Goal: Obtain resource: Obtain resource

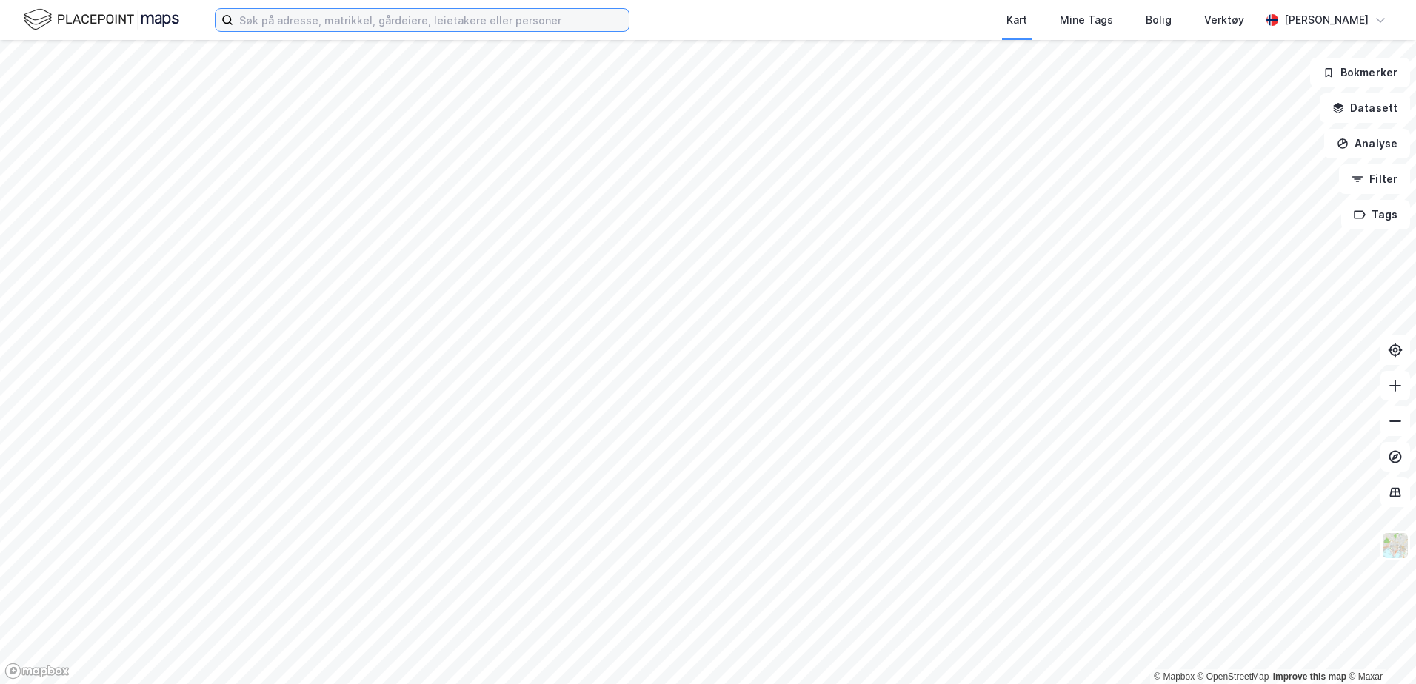
click at [338, 25] on input at bounding box center [430, 20] width 395 height 22
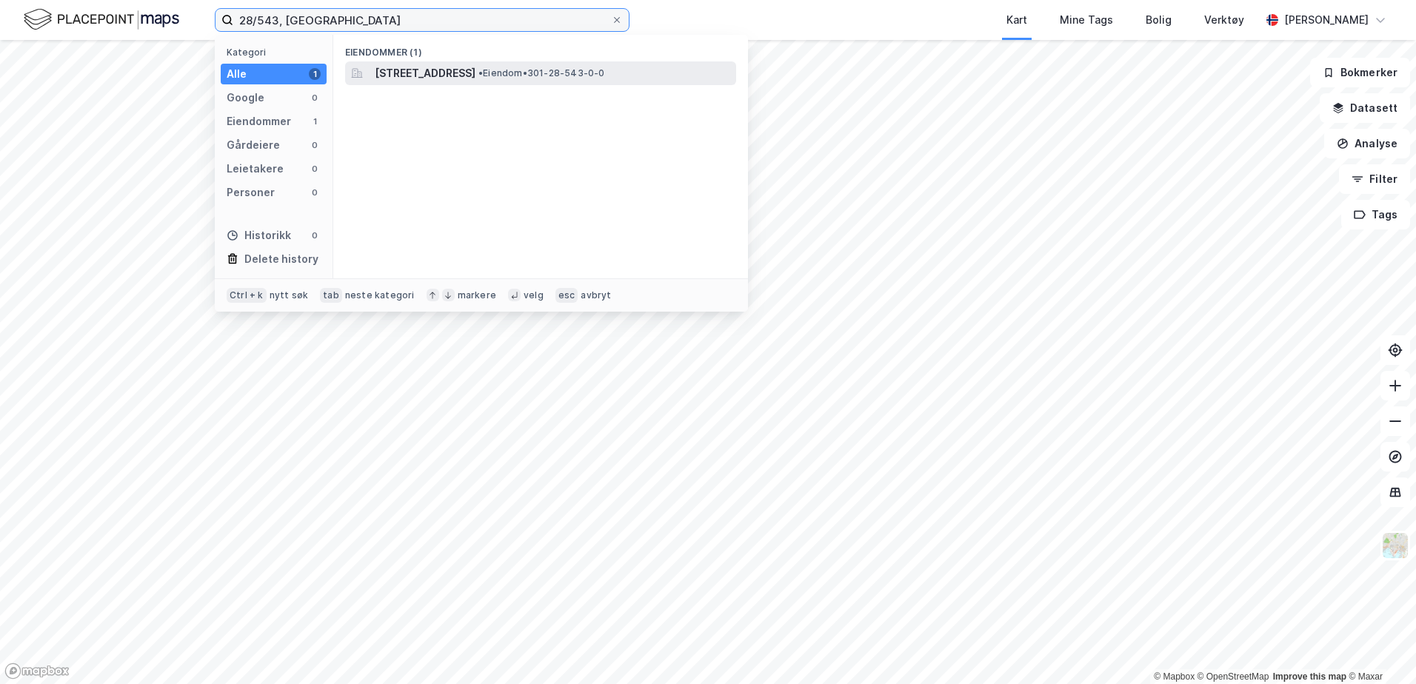
type input "28/543, [GEOGRAPHIC_DATA]"
click at [468, 67] on span "[STREET_ADDRESS]" at bounding box center [425, 73] width 101 height 18
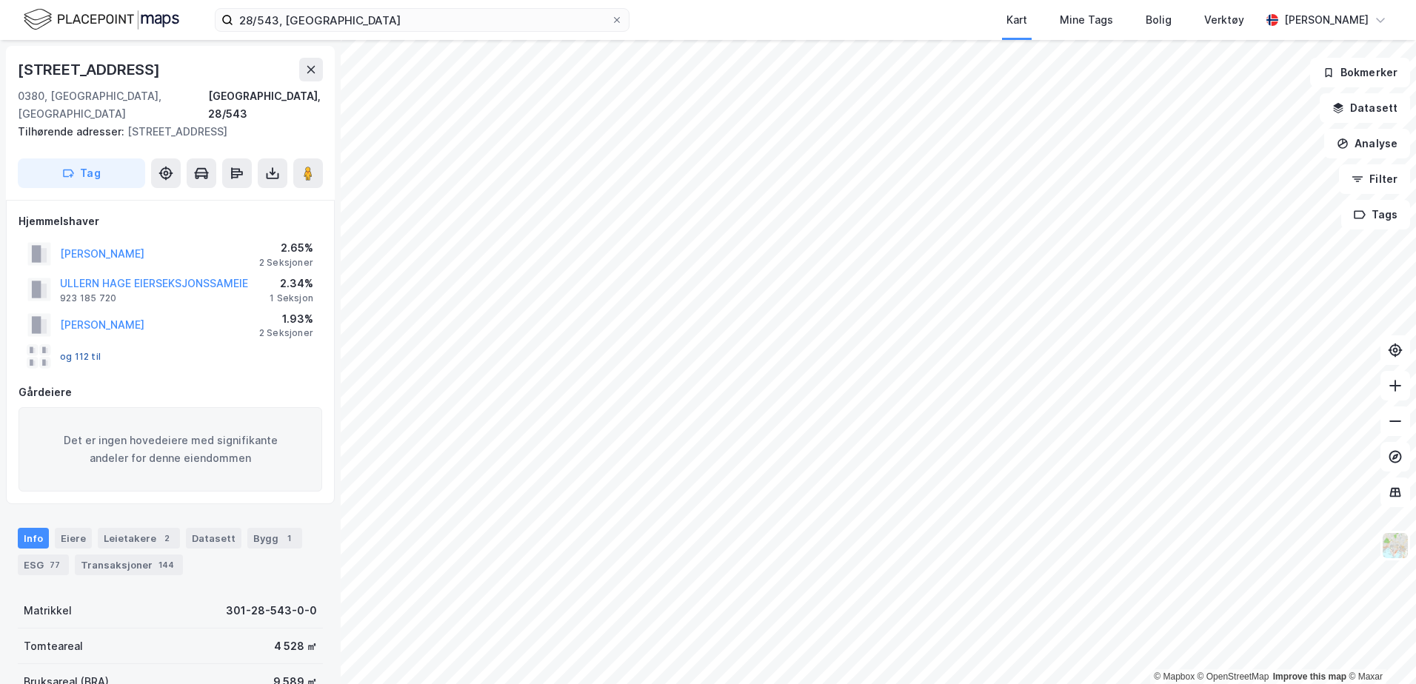
click at [0, 0] on button "og 112 til" at bounding box center [0, 0] width 0 height 0
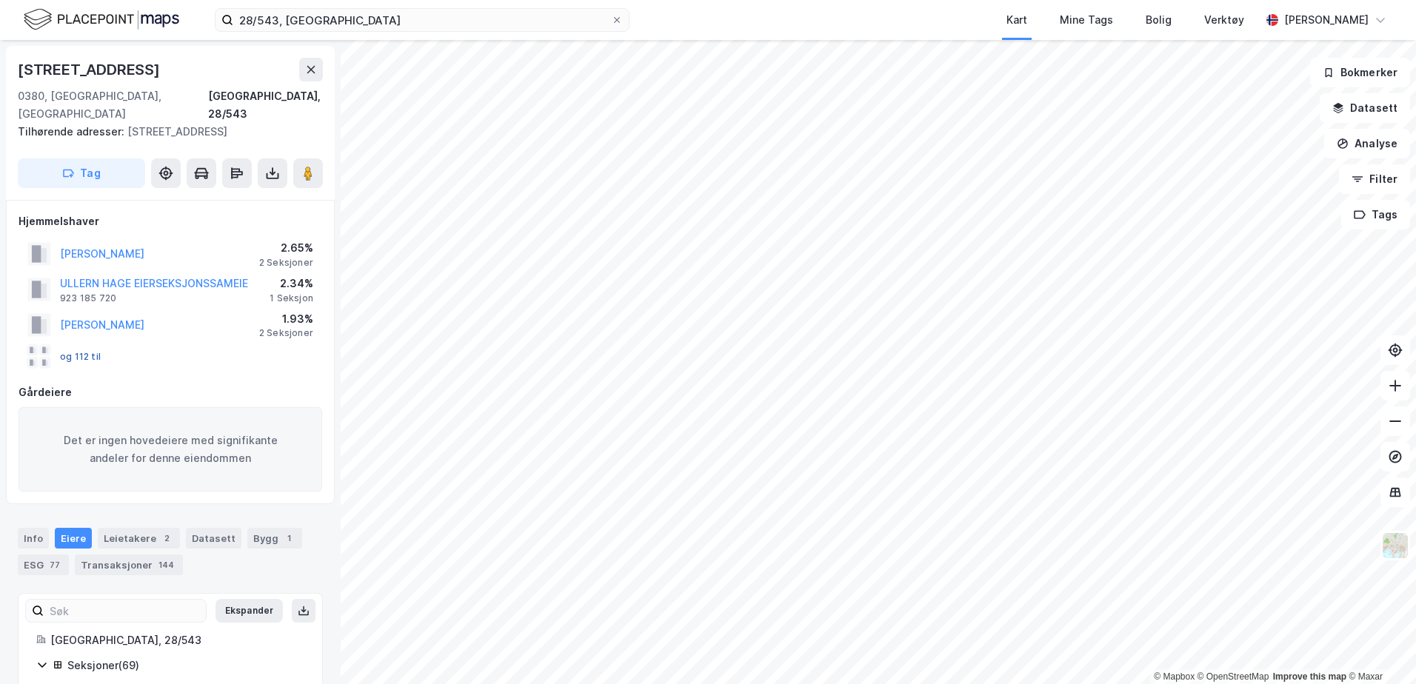
click at [0, 0] on button "og 112 til" at bounding box center [0, 0] width 0 height 0
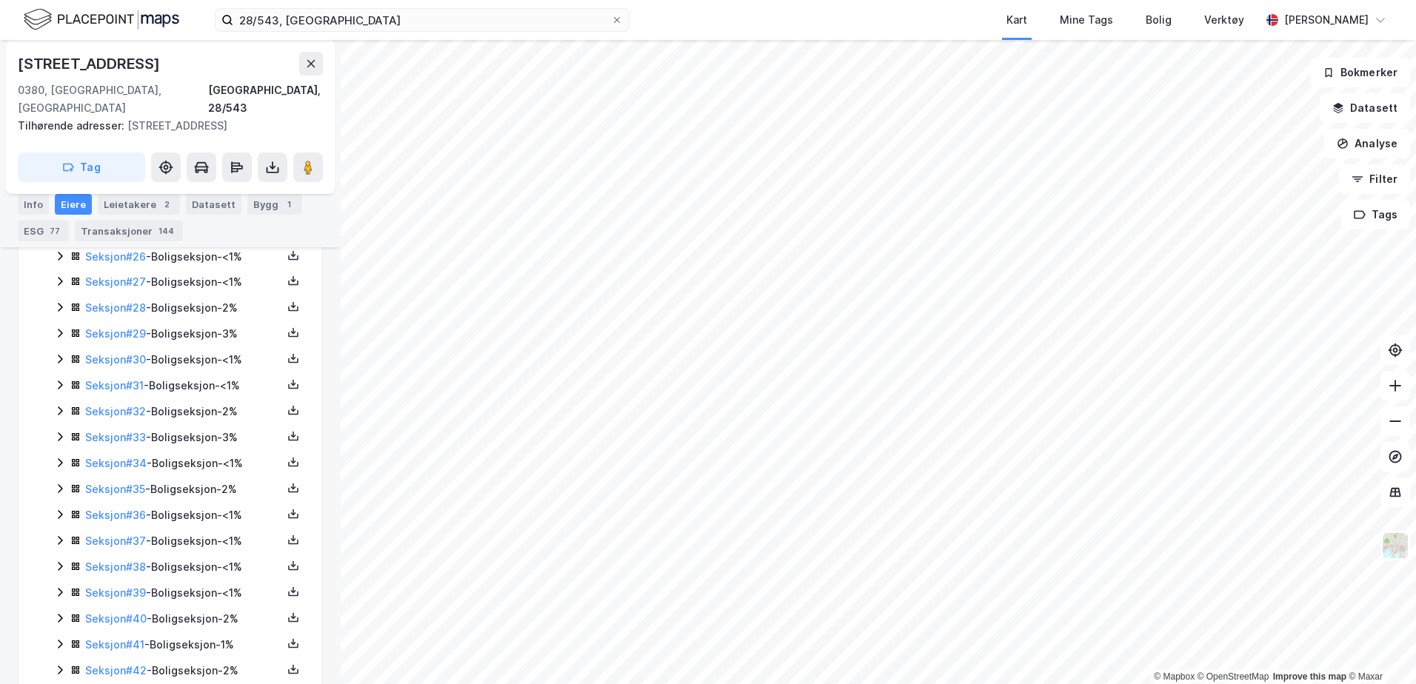
scroll to position [386, 0]
click at [181, 323] on div "Seksjon # 2 - Næringsseksjon - 9%" at bounding box center [183, 332] width 197 height 18
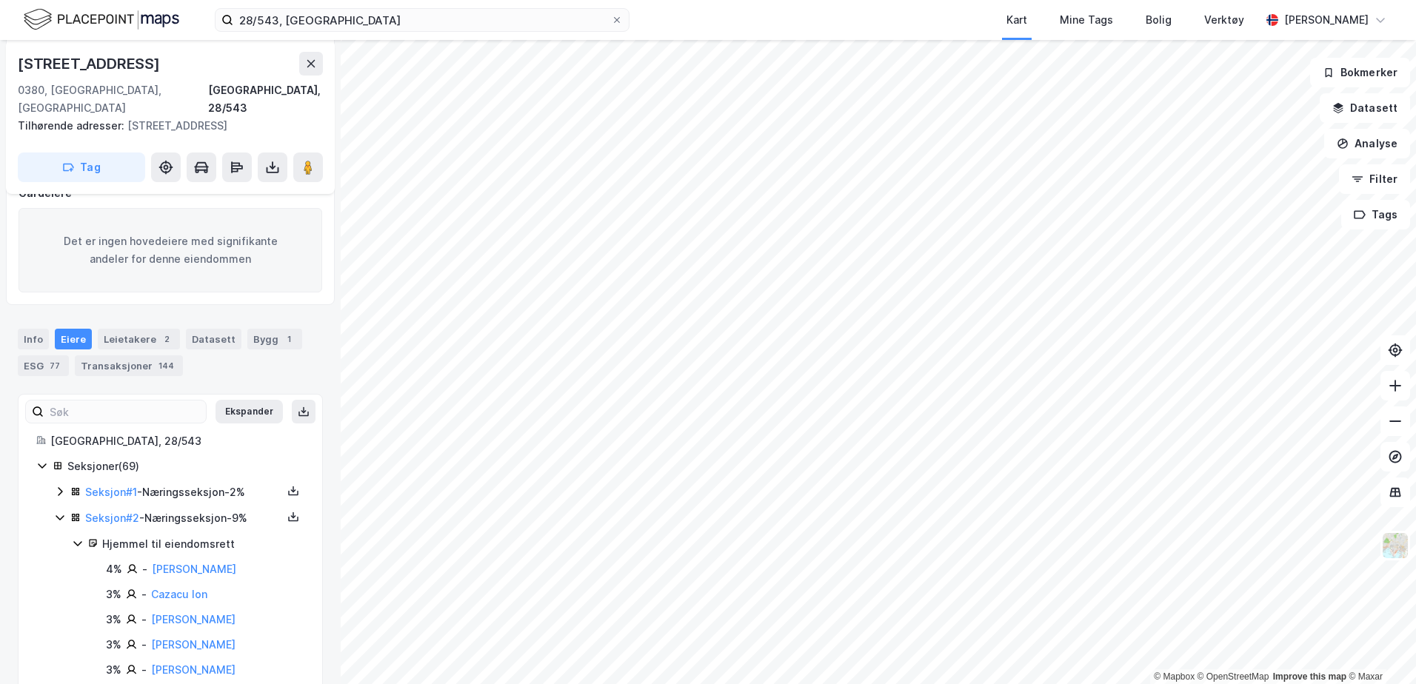
scroll to position [281, 0]
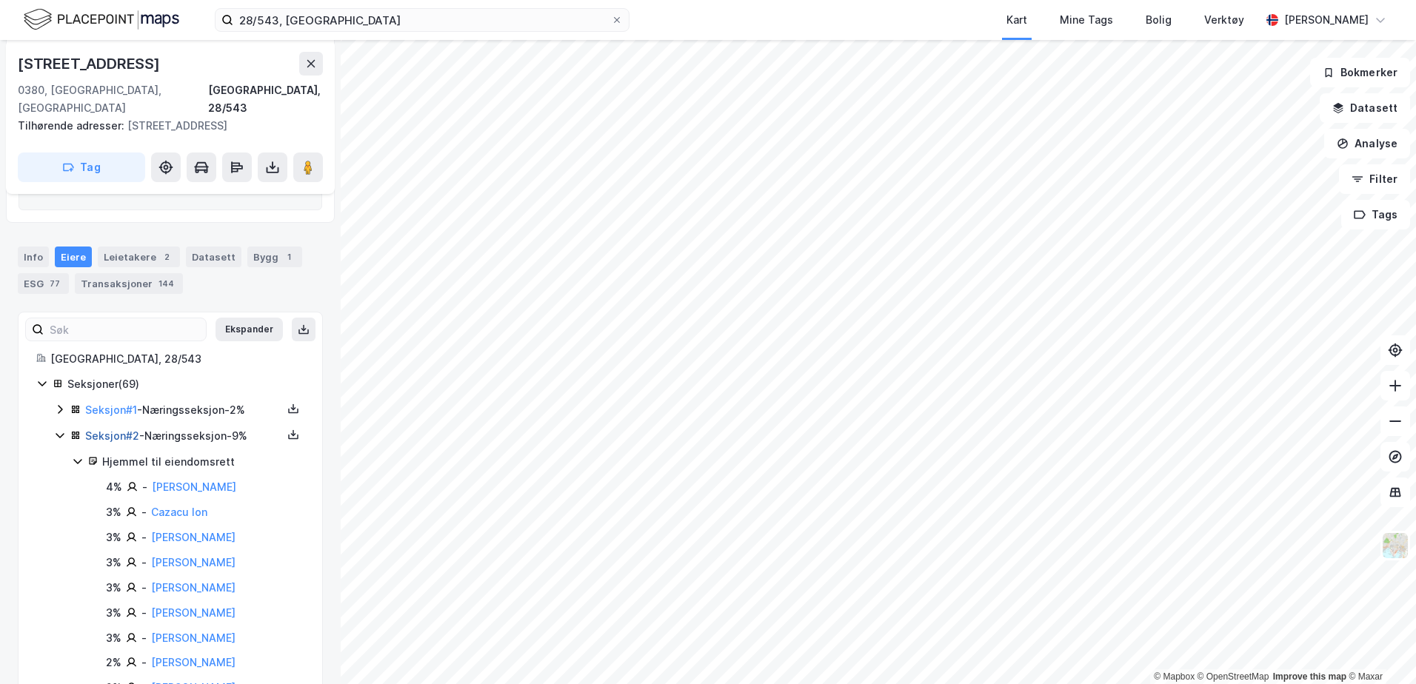
click at [124, 429] on link "Seksjon # 2" at bounding box center [112, 435] width 54 height 13
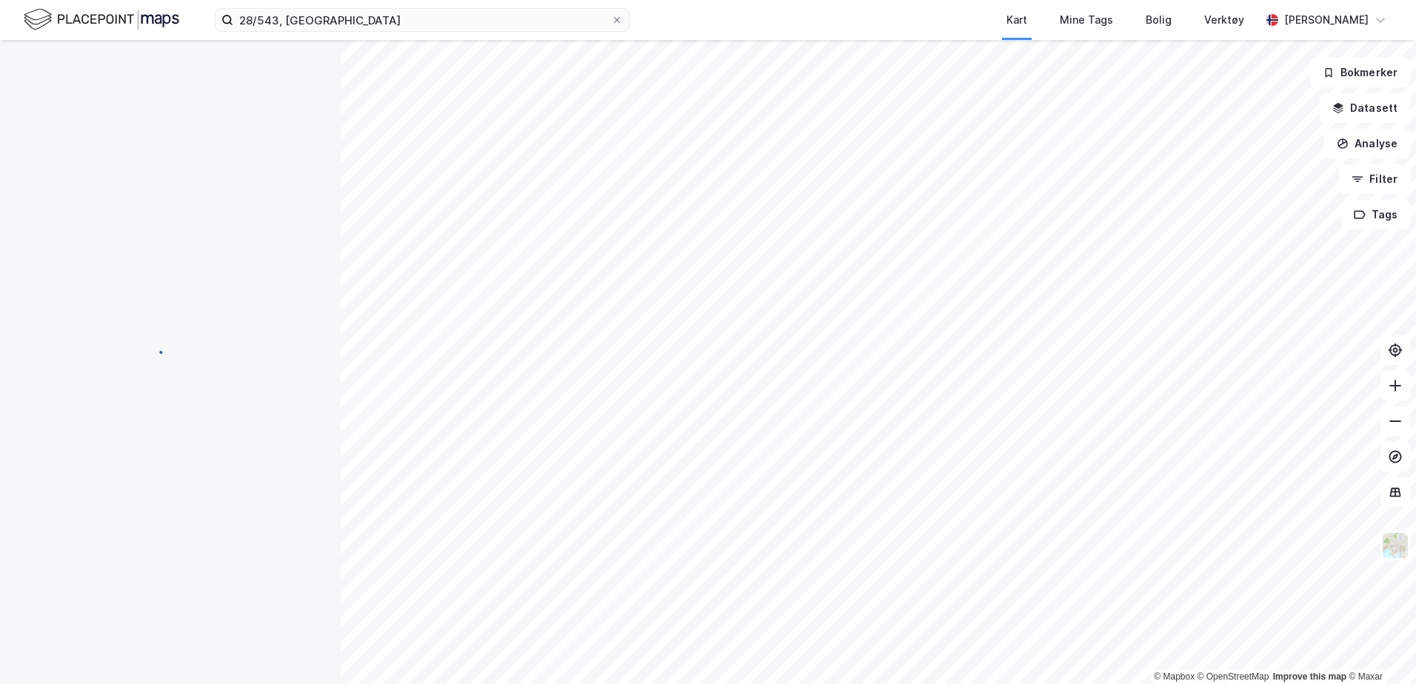
scroll to position [227, 0]
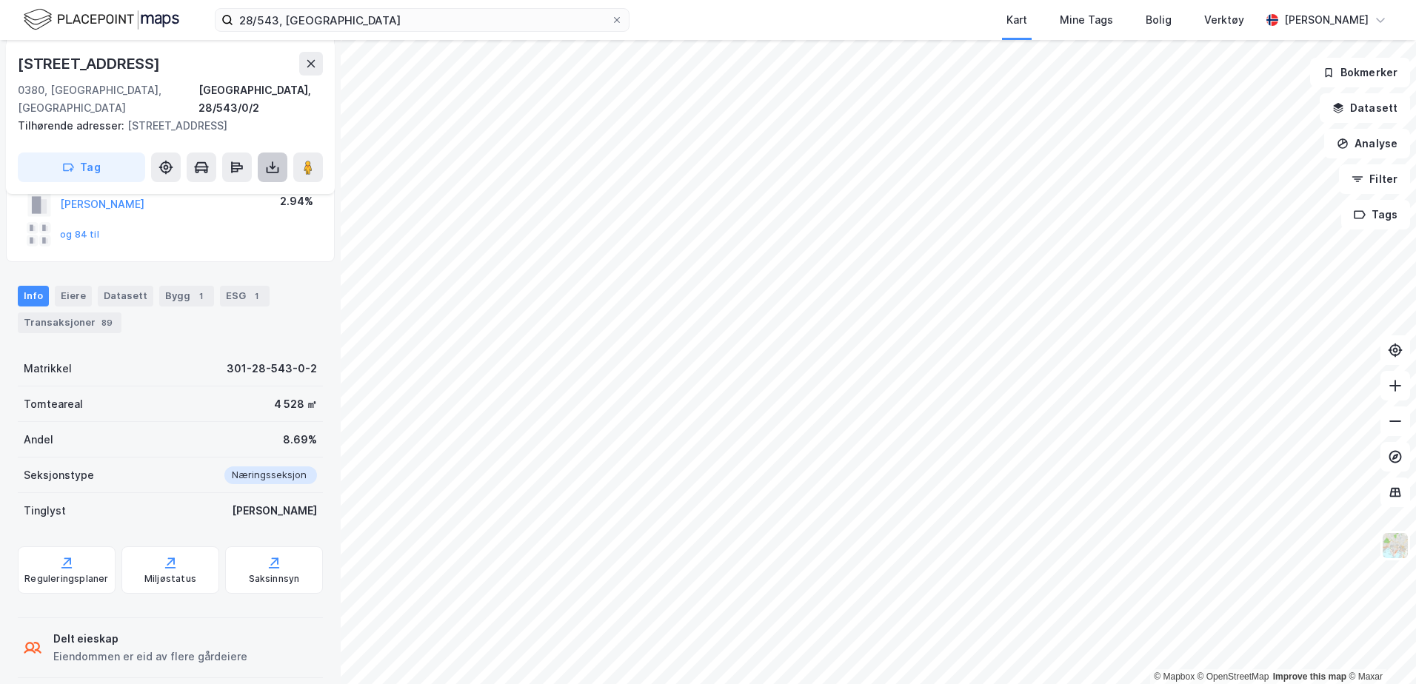
click at [272, 160] on icon at bounding box center [272, 167] width 15 height 15
click at [233, 191] on div "Last ned grunnbok" at bounding box center [199, 197] width 86 height 12
click at [158, 247] on div "Silurveien 8a Seksjon [STREET_ADDRESS], 28/543/0/2 Tilhørende adresser: [STREET…" at bounding box center [170, 362] width 341 height 644
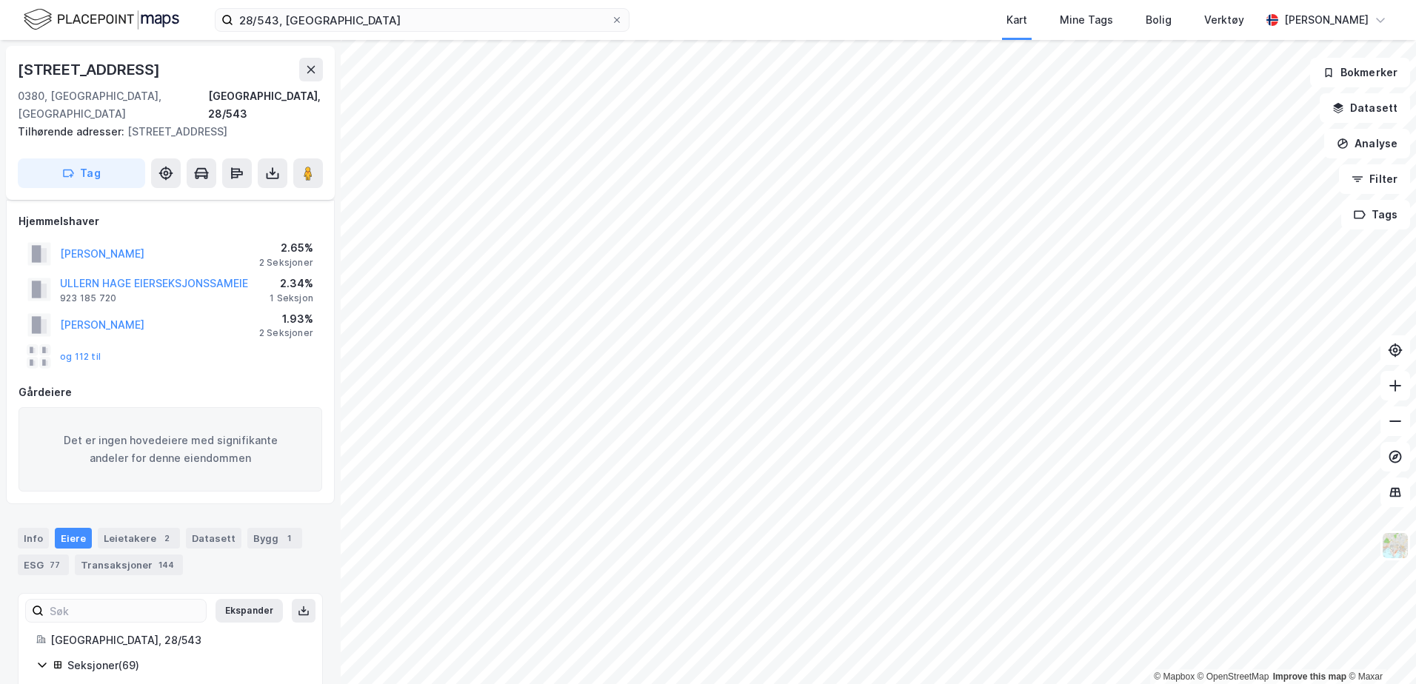
scroll to position [227, 0]
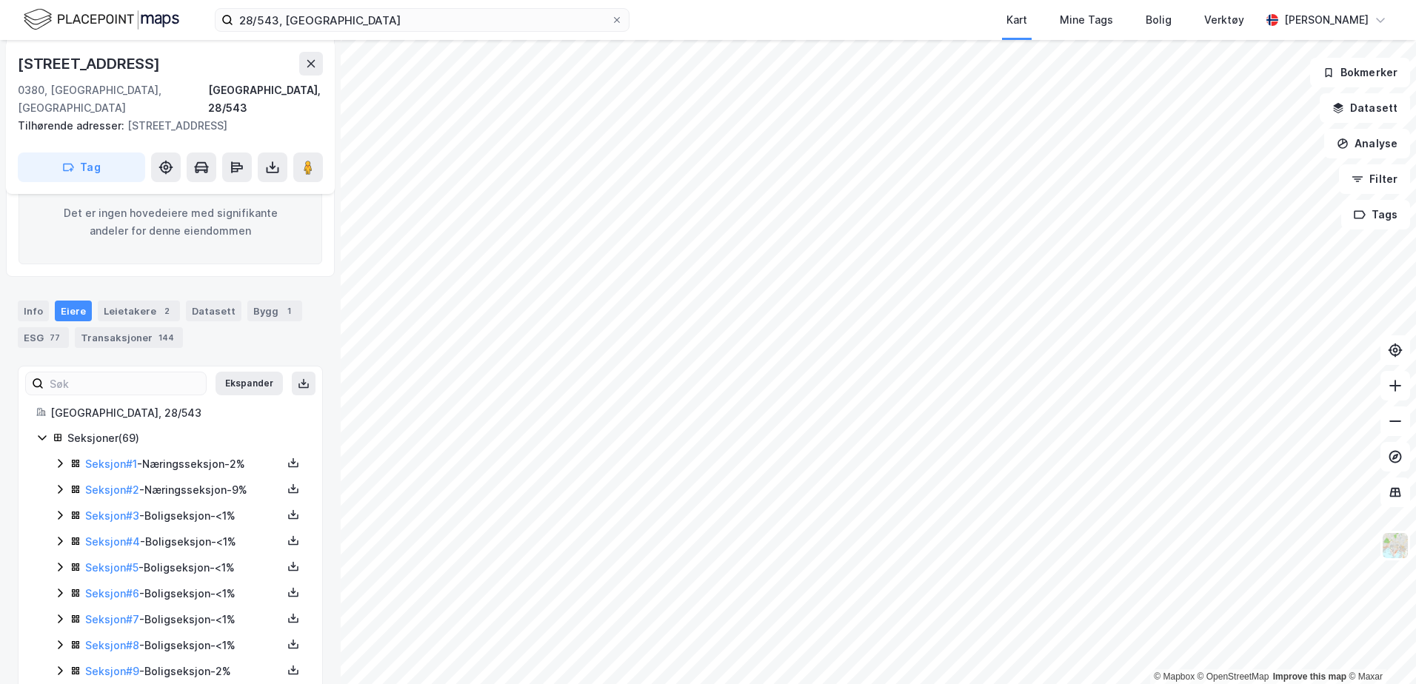
click at [59, 458] on icon at bounding box center [60, 464] width 12 height 12
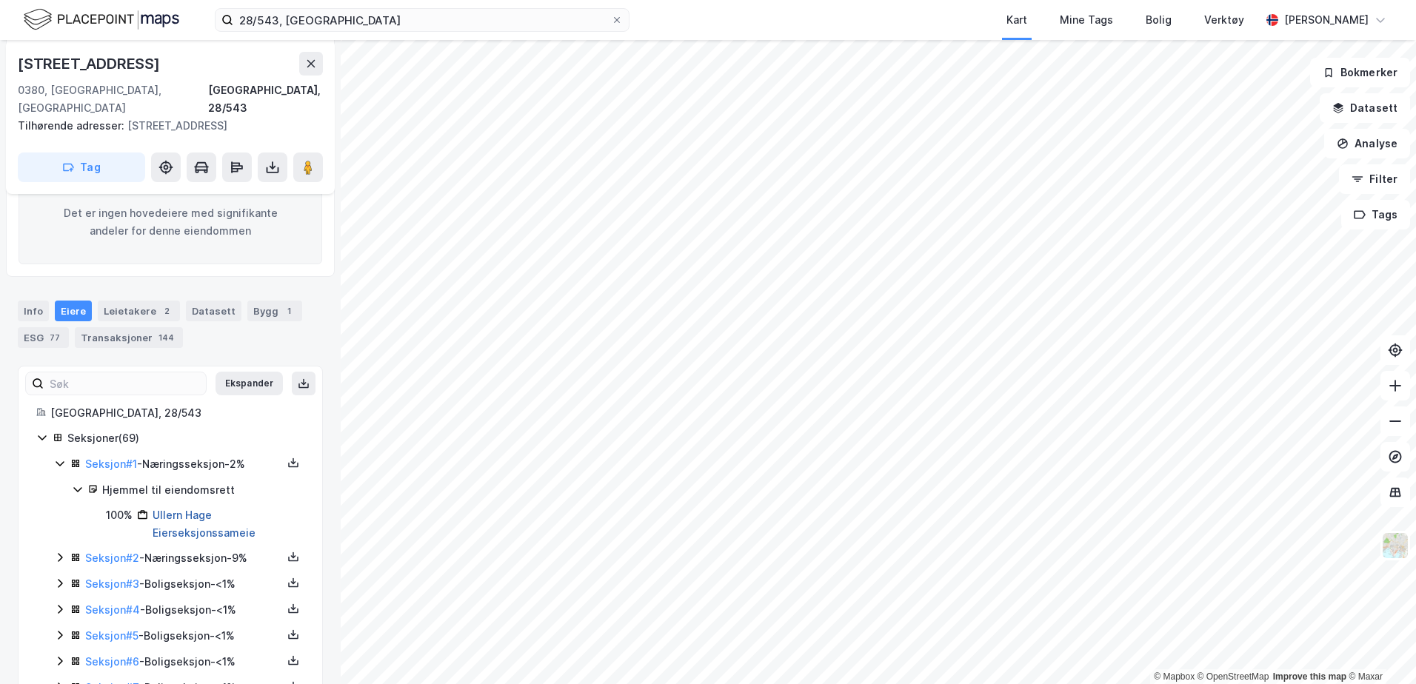
click at [182, 509] on link "Ullern Hage Eierseksjonssameie" at bounding box center [204, 524] width 103 height 30
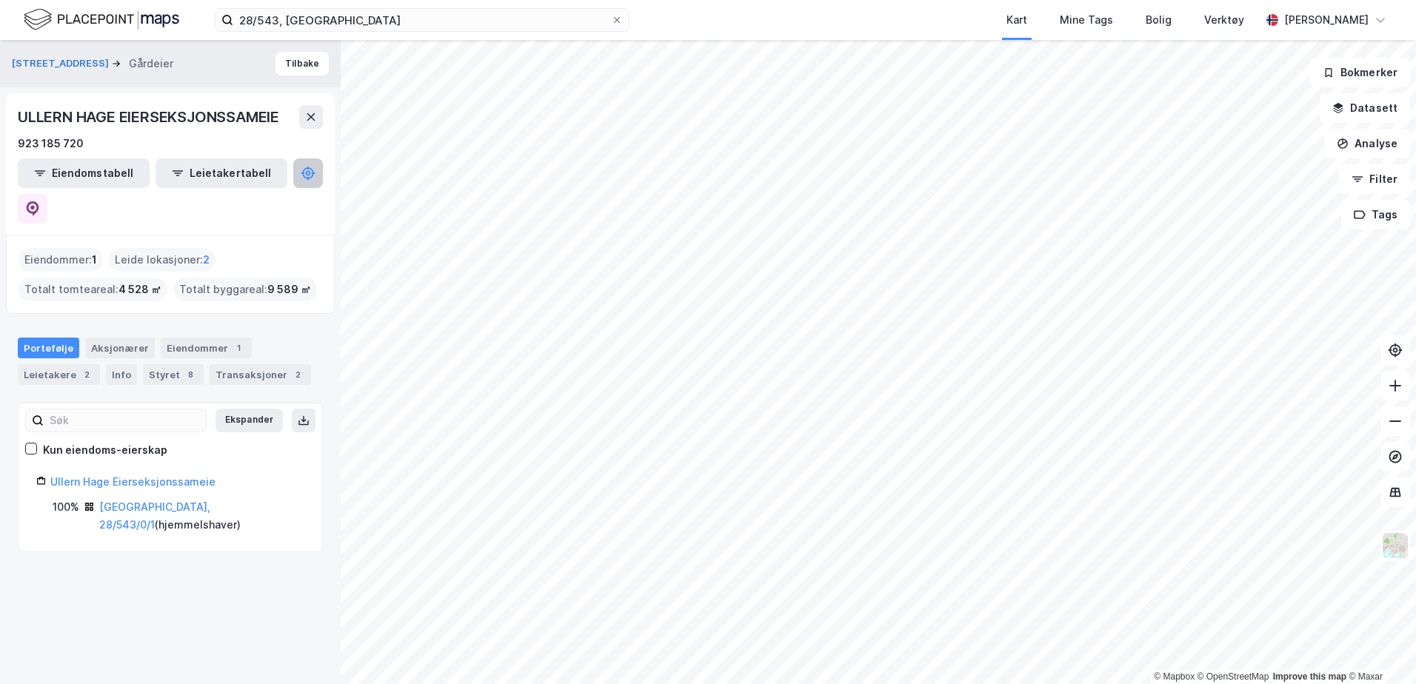
click at [306, 175] on icon at bounding box center [308, 173] width 5 height 5
click at [147, 500] on link "[GEOGRAPHIC_DATA], 28/543/0/1" at bounding box center [154, 515] width 111 height 30
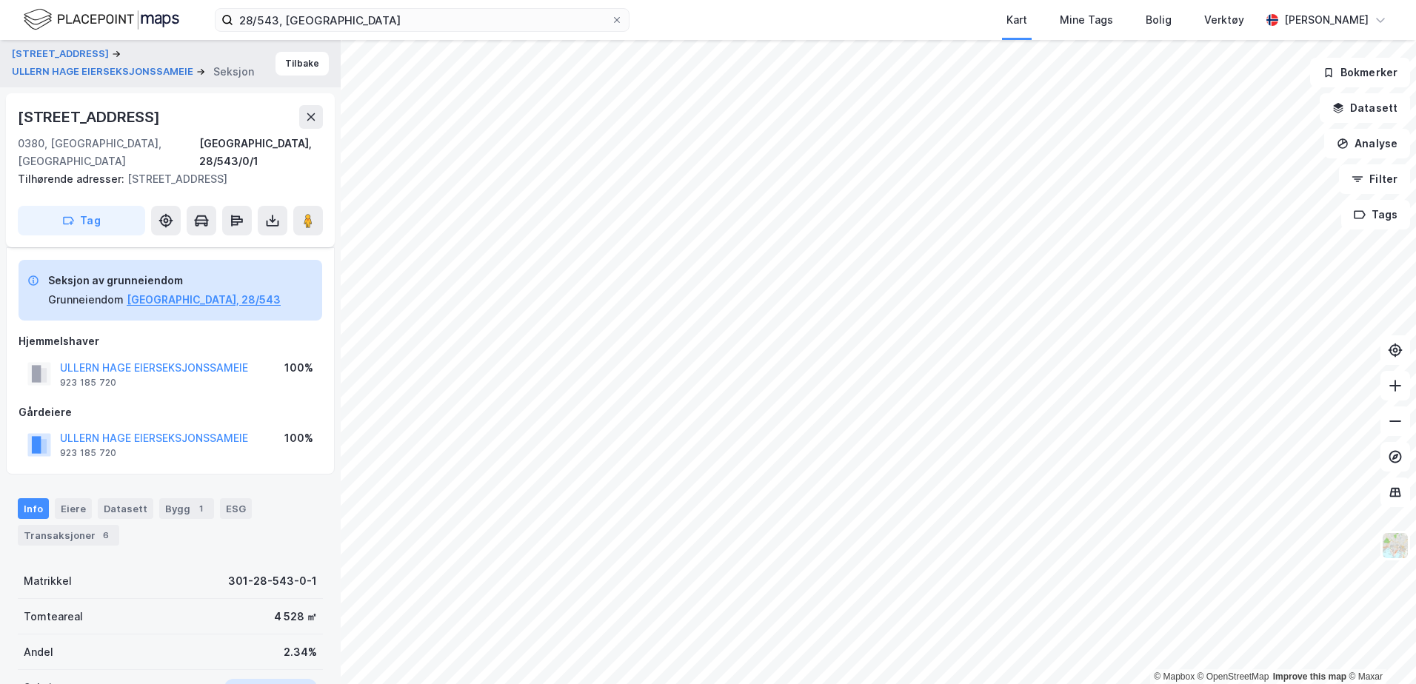
scroll to position [153, 0]
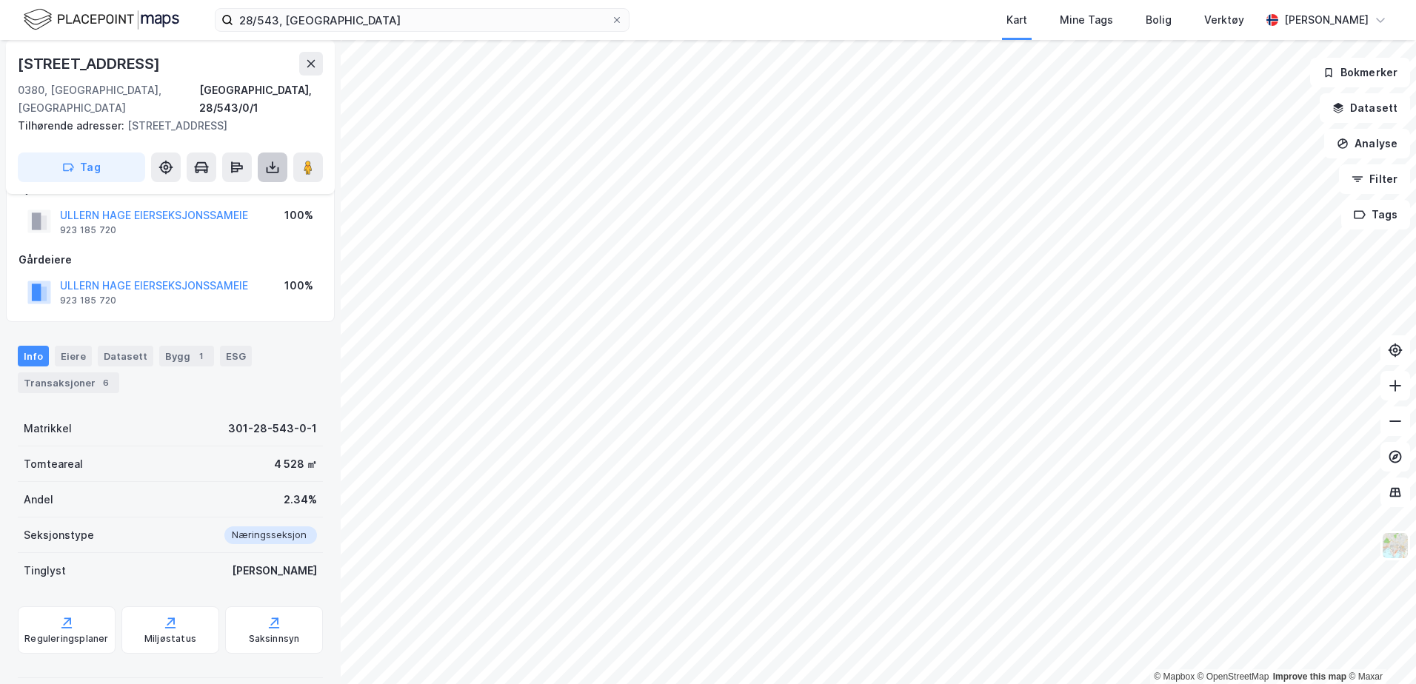
click at [267, 167] on icon at bounding box center [273, 170] width 13 height 6
click at [230, 191] on div "Last ned grunnbok" at bounding box center [199, 197] width 86 height 12
